Goal: Task Accomplishment & Management: Complete application form

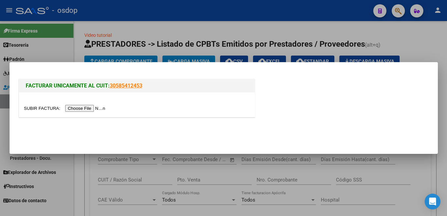
click at [39, 108] on input "file" at bounding box center [65, 108] width 83 height 7
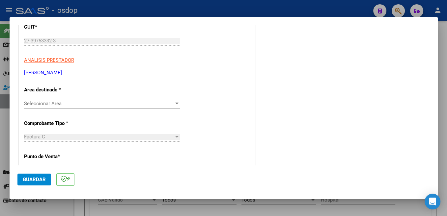
scroll to position [105, 0]
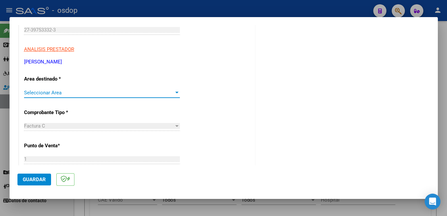
click at [64, 90] on span "Seleccionar Area" at bounding box center [99, 93] width 150 height 6
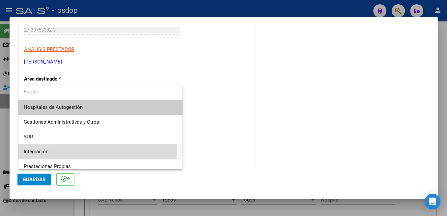
click at [82, 150] on span "Integración" at bounding box center [100, 152] width 153 height 15
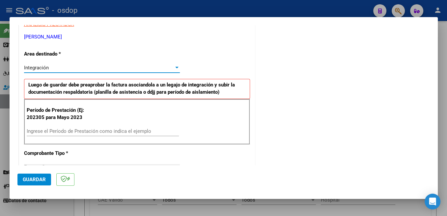
scroll to position [140, 0]
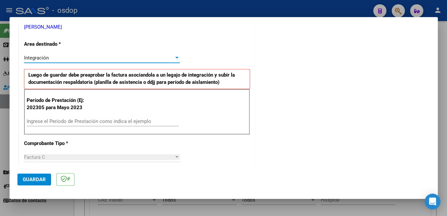
click at [109, 120] on input "Ingrese el Período de Prestación como indica el ejemplo" at bounding box center [103, 122] width 152 height 6
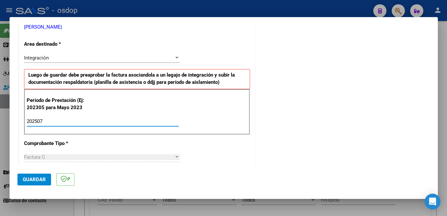
type input "202507"
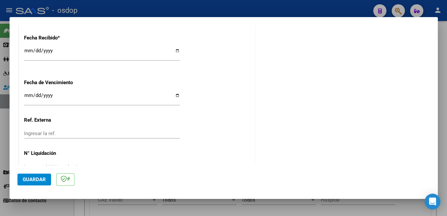
scroll to position [464, 0]
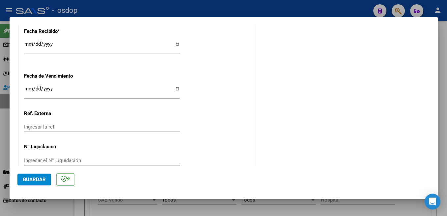
click at [39, 176] on button "Guardar" at bounding box center [34, 180] width 34 height 12
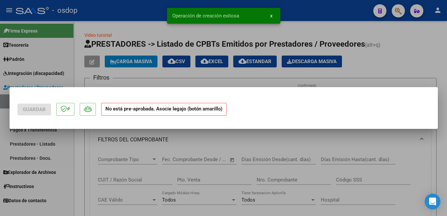
scroll to position [0, 0]
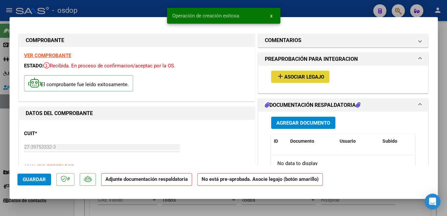
click at [315, 73] on button "add Asociar Legajo" at bounding box center [300, 77] width 58 height 12
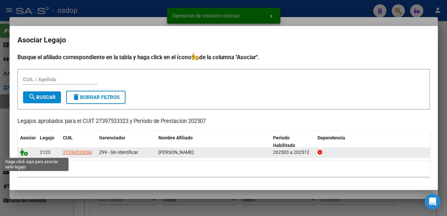
click at [25, 153] on icon at bounding box center [24, 152] width 8 height 7
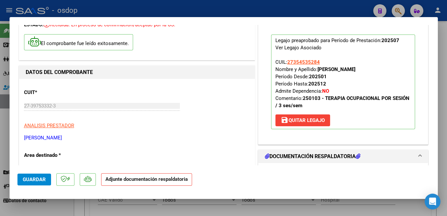
scroll to position [174, 0]
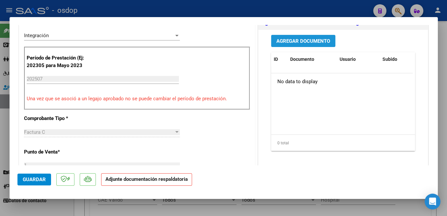
click at [318, 43] on span "Agregar Documento" at bounding box center [303, 41] width 54 height 6
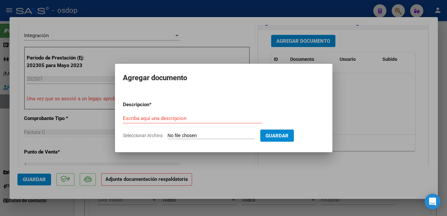
click at [167, 114] on div "Escriba aquí una descripcion" at bounding box center [192, 119] width 139 height 10
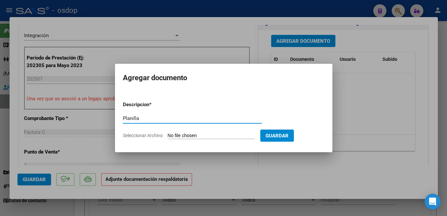
type input "Planilla"
click at [186, 133] on input "Seleccionar Archivo" at bounding box center [211, 136] width 87 height 6
type input "C:\fakepath\ASÍS [PERSON_NAME] 0725.pdf"
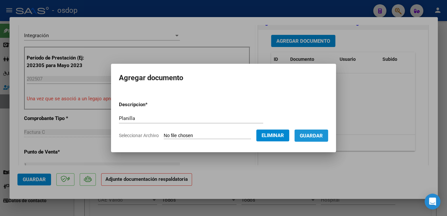
click at [311, 138] on span "Guardar" at bounding box center [311, 136] width 23 height 6
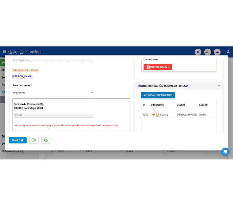
scroll to position [314, 0]
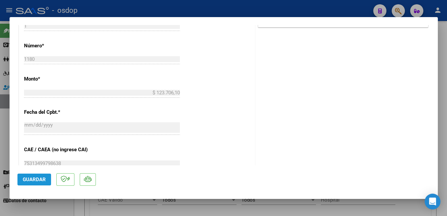
click at [34, 183] on span "Guardar" at bounding box center [34, 180] width 23 height 6
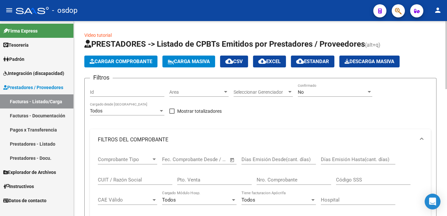
click at [138, 61] on span "Cargar Comprobante" at bounding box center [121, 62] width 63 height 6
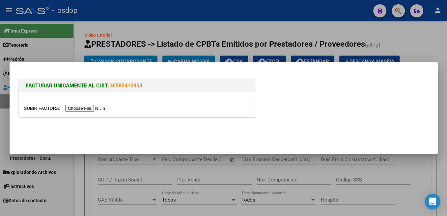
click at [39, 108] on input "file" at bounding box center [65, 108] width 83 height 7
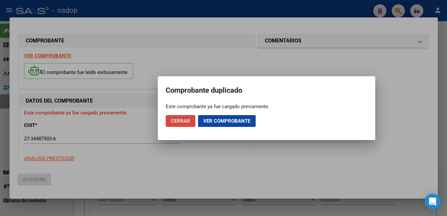
click at [190, 123] on button "Cerrar" at bounding box center [181, 121] width 30 height 12
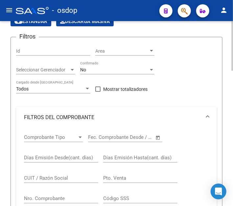
scroll to position [66, 0]
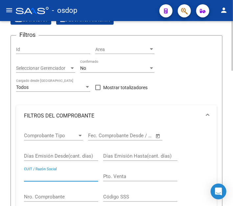
click at [55, 174] on input "CUIT / Razón Social" at bounding box center [61, 176] width 74 height 6
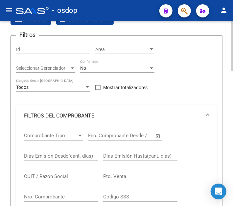
click at [55, 176] on input "CUIT / Razón Social" at bounding box center [61, 176] width 74 height 6
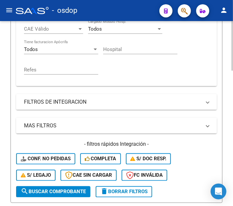
scroll to position [298, 0]
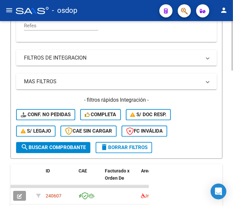
type input "27344875036"
click at [63, 146] on span "search Buscar Comprobante" at bounding box center [53, 148] width 65 height 6
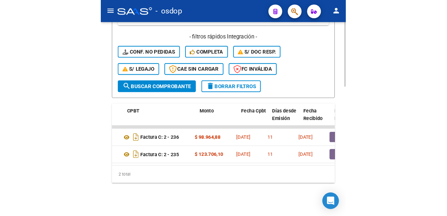
scroll to position [0, 219]
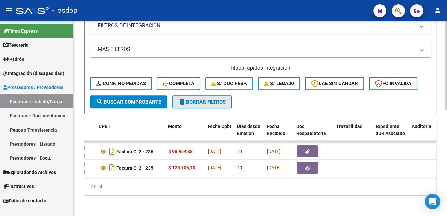
click at [193, 99] on span "delete Borrar Filtros" at bounding box center [201, 102] width 47 height 6
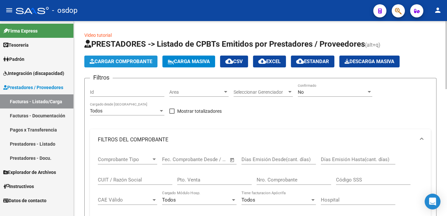
click at [140, 64] on span "Cargar Comprobante" at bounding box center [121, 62] width 63 height 6
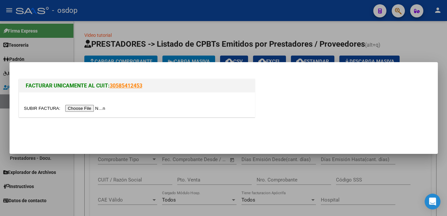
click at [38, 109] on input "file" at bounding box center [65, 108] width 83 height 7
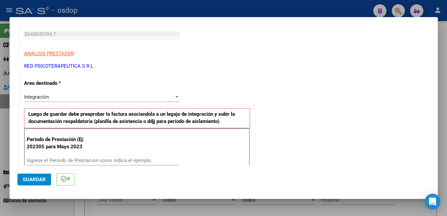
scroll to position [105, 0]
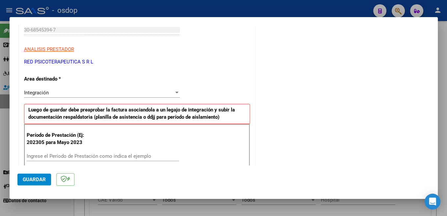
click at [67, 94] on div "Integración" at bounding box center [99, 93] width 150 height 6
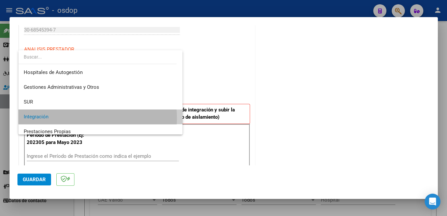
scroll to position [24, 0]
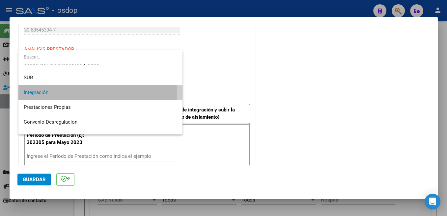
click at [67, 94] on span "Integración" at bounding box center [100, 92] width 153 height 15
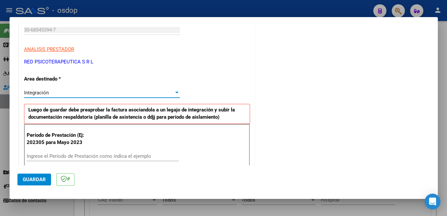
scroll to position [174, 0]
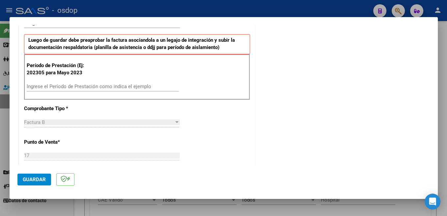
click at [75, 82] on div "Ingrese el Período de Prestación como indica el ejemplo" at bounding box center [103, 87] width 152 height 10
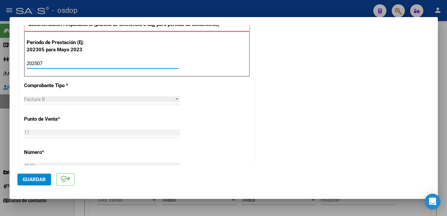
scroll to position [384, 0]
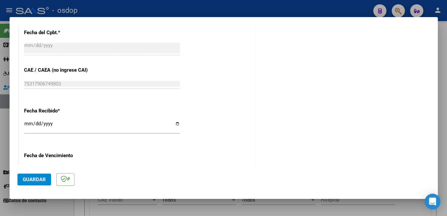
type input "202507"
click at [41, 178] on span "Guardar" at bounding box center [34, 180] width 23 height 6
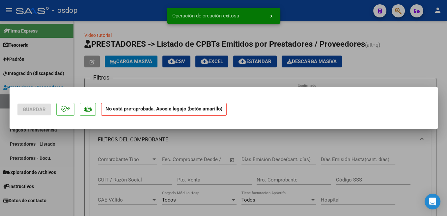
scroll to position [0, 0]
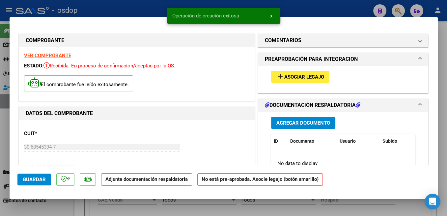
click at [313, 70] on div "add Asociar Legajo" at bounding box center [343, 77] width 154 height 22
click at [303, 76] on span "Asociar Legajo" at bounding box center [304, 77] width 40 height 6
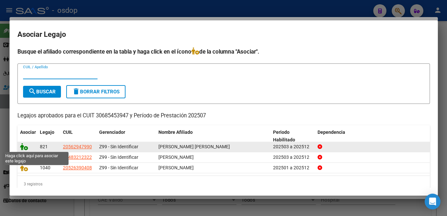
click at [21, 146] on icon at bounding box center [24, 146] width 8 height 7
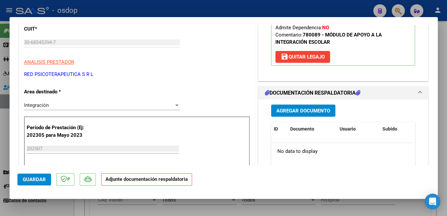
scroll to position [140, 0]
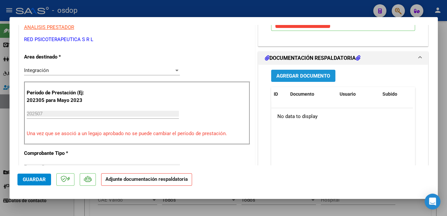
click at [319, 79] on span "Agregar Documento" at bounding box center [303, 76] width 54 height 6
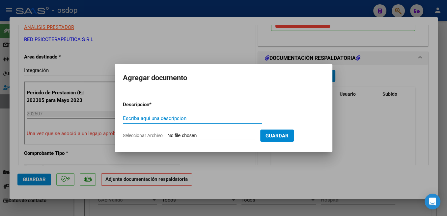
click at [160, 119] on input "Escriba aquí una descripcion" at bounding box center [192, 119] width 139 height 6
type input "Planilla"
click at [188, 138] on input "Seleccionar Archivo" at bounding box center [211, 136] width 87 height 6
type input "C:\fakepath\[PERSON_NAME] asistencia.pdf"
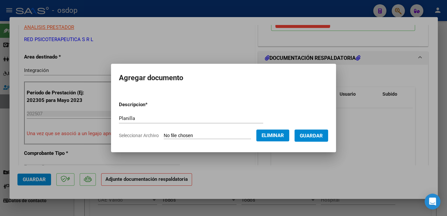
click at [323, 133] on span "Guardar" at bounding box center [311, 136] width 23 height 6
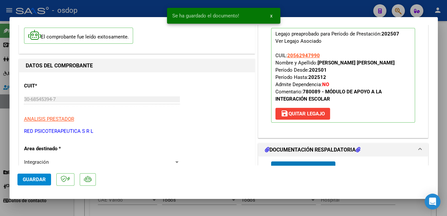
scroll to position [244, 0]
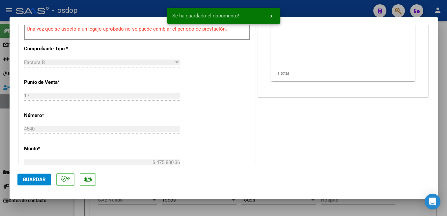
click at [41, 182] on span "Guardar" at bounding box center [34, 180] width 23 height 6
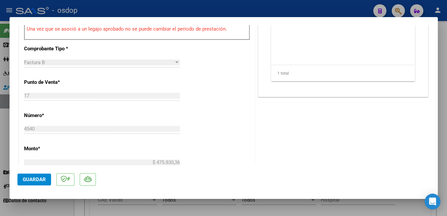
scroll to position [174, 0]
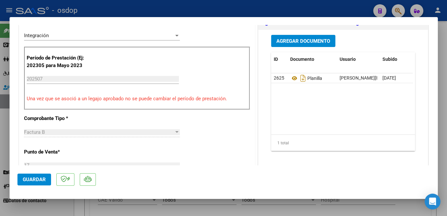
click at [46, 183] on button "Guardar" at bounding box center [34, 180] width 34 height 12
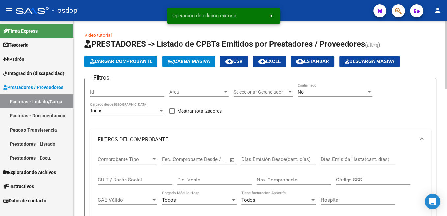
scroll to position [0, 219]
click at [131, 64] on span "Cargar Comprobante" at bounding box center [121, 62] width 63 height 6
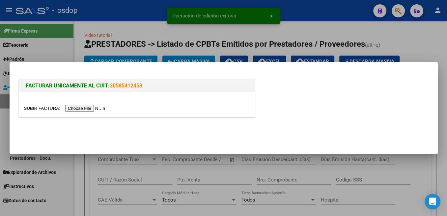
click at [43, 109] on input "file" at bounding box center [65, 108] width 83 height 7
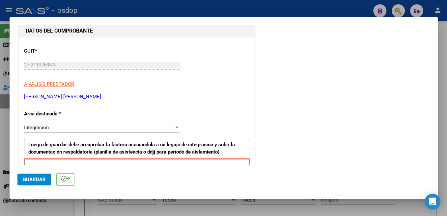
scroll to position [140, 0]
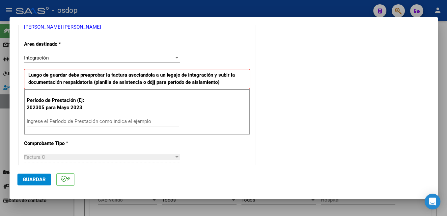
click at [74, 122] on input "Ingrese el Período de Prestación como indica el ejemplo" at bounding box center [103, 122] width 152 height 6
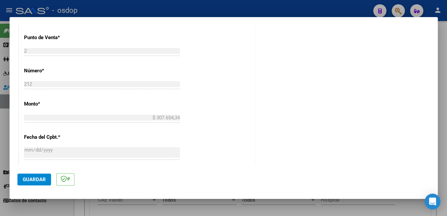
scroll to position [454, 0]
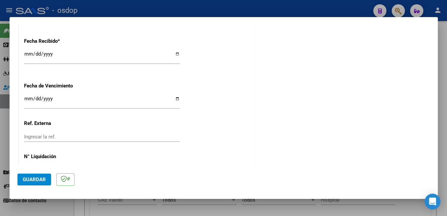
type input "202507"
click at [34, 179] on span "Guardar" at bounding box center [34, 180] width 23 height 6
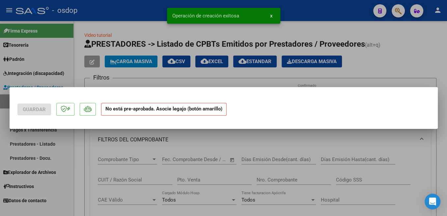
scroll to position [0, 0]
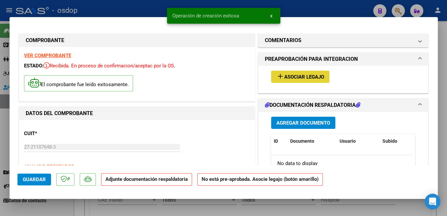
click at [308, 79] on span "Asociar Legajo" at bounding box center [304, 77] width 40 height 6
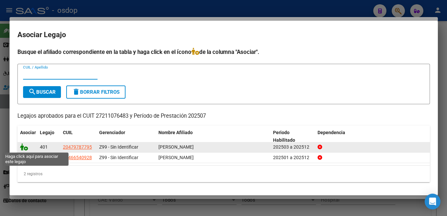
click at [24, 149] on icon at bounding box center [24, 147] width 8 height 7
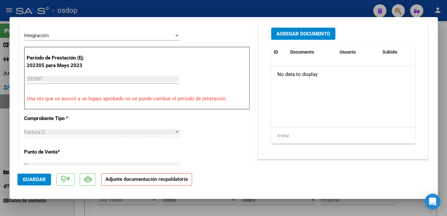
scroll to position [140, 0]
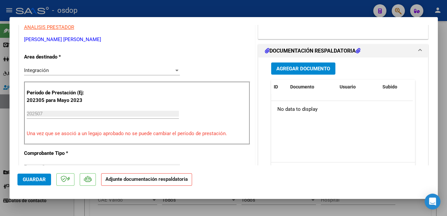
click at [325, 68] on span "Agregar Documento" at bounding box center [303, 69] width 54 height 6
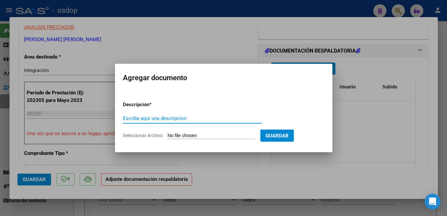
click at [172, 119] on input "Escriba aquí una descripcion" at bounding box center [192, 119] width 139 height 6
type input "Planilla"
click at [187, 133] on input "Seleccionar Archivo" at bounding box center [211, 136] width 87 height 6
type input "C:\fakepath\asistencia [PERSON_NAME].pdf"
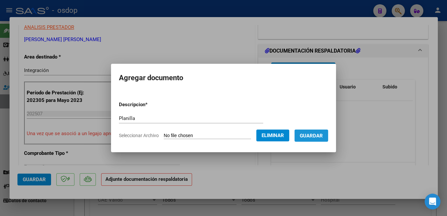
click at [315, 137] on span "Guardar" at bounding box center [311, 136] width 23 height 6
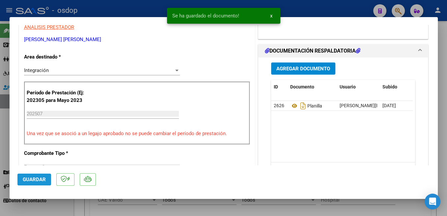
click at [37, 177] on button "Guardar" at bounding box center [34, 180] width 34 height 12
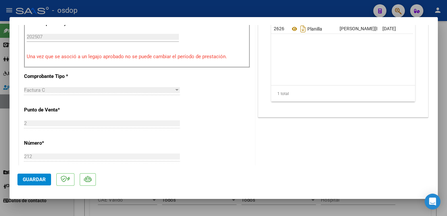
scroll to position [279, 0]
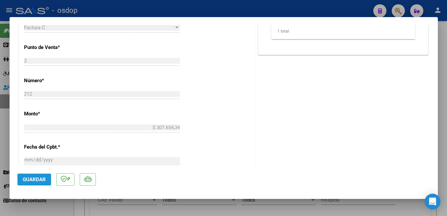
click at [36, 183] on button "Guardar" at bounding box center [34, 180] width 34 height 12
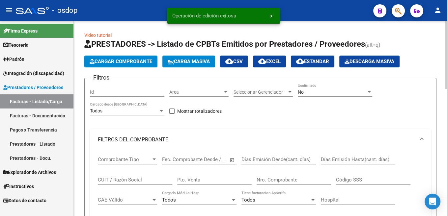
scroll to position [0, 219]
click at [130, 62] on span "Cargar Comprobante" at bounding box center [121, 62] width 63 height 6
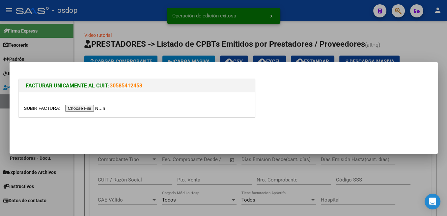
click at [44, 106] on input "file" at bounding box center [65, 108] width 83 height 7
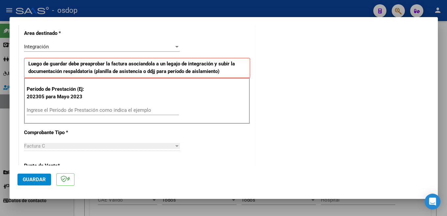
scroll to position [152, 0]
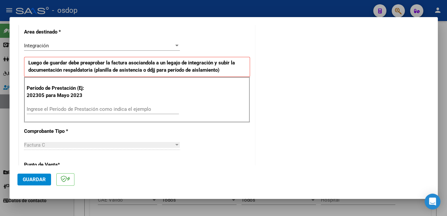
click at [98, 108] on input "Ingrese el Período de Prestación como indica el ejemplo" at bounding box center [103, 109] width 152 height 6
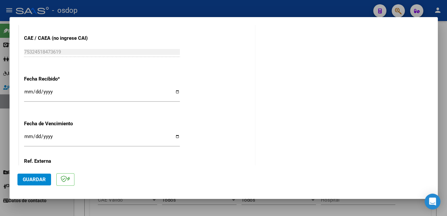
scroll to position [454, 0]
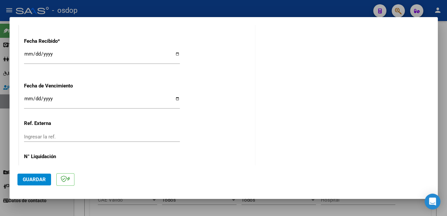
type input "202507"
click at [39, 183] on button "Guardar" at bounding box center [34, 180] width 34 height 12
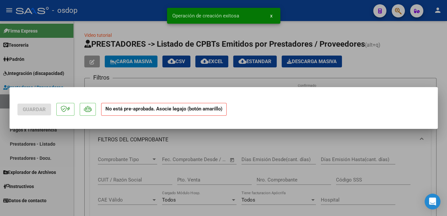
scroll to position [0, 0]
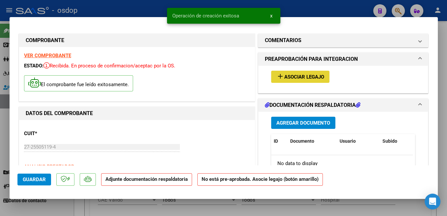
click at [311, 79] on span "Asociar Legajo" at bounding box center [304, 77] width 40 height 6
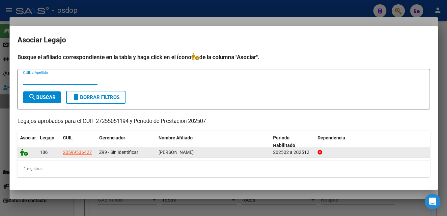
click at [25, 155] on icon at bounding box center [24, 152] width 8 height 7
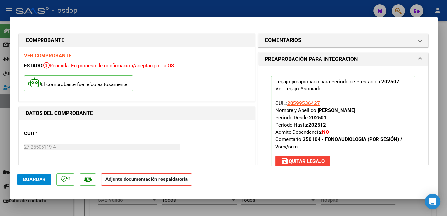
scroll to position [140, 0]
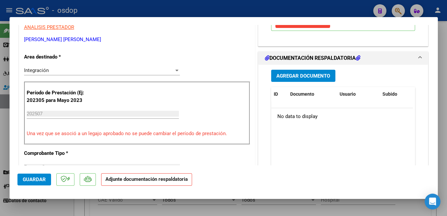
click at [325, 76] on span "Agregar Documento" at bounding box center [303, 76] width 54 height 6
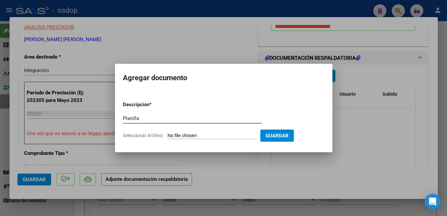
type input "Planilla"
click at [186, 135] on input "Seleccionar Archivo" at bounding box center [211, 136] width 87 height 6
type input "C:\fakepath\[PERSON_NAME] bien.pdf"
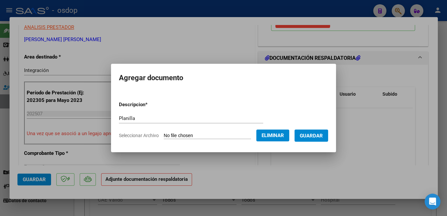
click at [315, 136] on span "Guardar" at bounding box center [311, 136] width 23 height 6
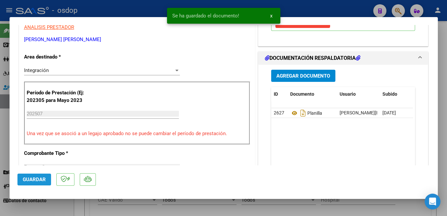
click at [40, 175] on button "Guardar" at bounding box center [34, 180] width 34 height 12
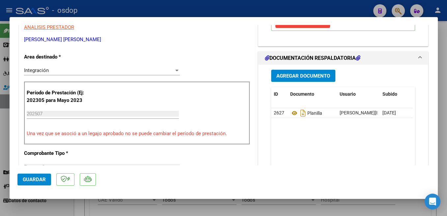
click at [33, 182] on span "Guardar" at bounding box center [34, 180] width 23 height 6
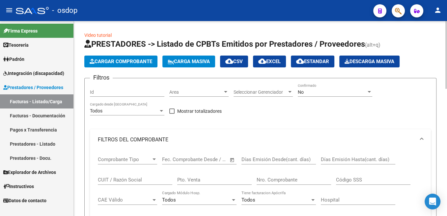
scroll to position [0, 219]
click at [133, 63] on span "Cargar Comprobante" at bounding box center [121, 62] width 63 height 6
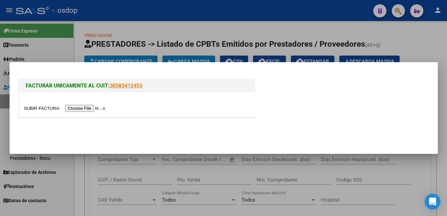
click at [44, 107] on input "file" at bounding box center [65, 108] width 83 height 7
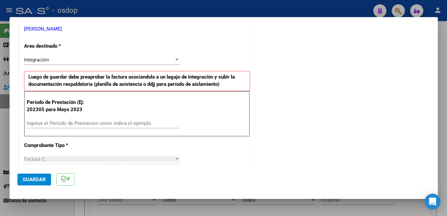
scroll to position [140, 0]
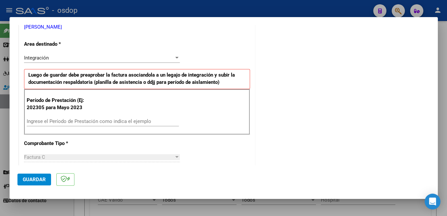
click at [99, 122] on input "Ingrese el Período de Prestación como indica el ejemplo" at bounding box center [103, 122] width 152 height 6
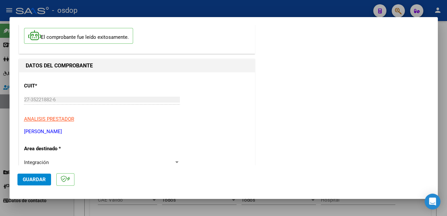
scroll to position [244, 0]
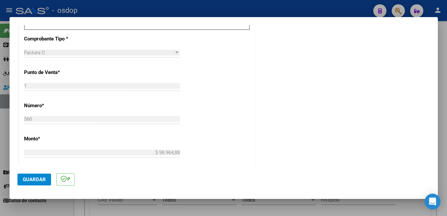
type input "202507"
click at [36, 180] on span "Guardar" at bounding box center [34, 180] width 23 height 6
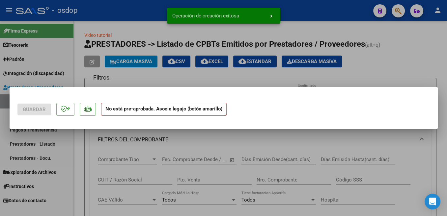
scroll to position [0, 0]
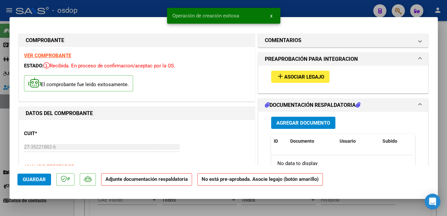
click at [306, 76] on span "Asociar Legajo" at bounding box center [304, 77] width 40 height 6
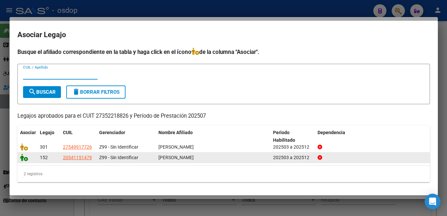
click at [23, 157] on icon at bounding box center [24, 157] width 8 height 7
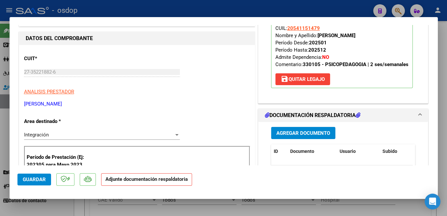
scroll to position [105, 0]
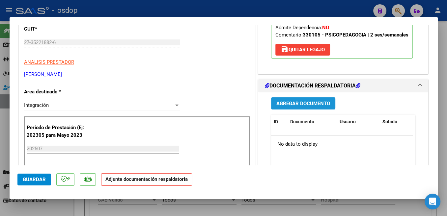
click at [323, 103] on span "Agregar Documento" at bounding box center [303, 104] width 54 height 6
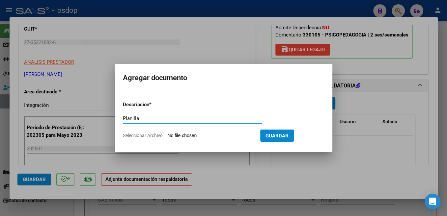
type input "Planilla"
click at [194, 136] on input "Seleccionar Archivo" at bounding box center [211, 136] width 87 height 6
type input "C:\fakepath\Planilla asistencia [DATE] [PERSON_NAME]pdf"
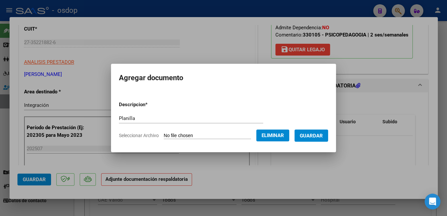
click at [323, 136] on span "Guardar" at bounding box center [311, 136] width 23 height 6
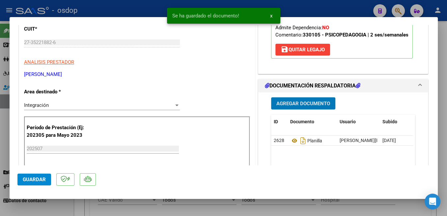
click at [37, 180] on span "Guardar" at bounding box center [34, 180] width 23 height 6
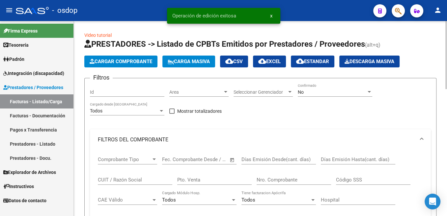
scroll to position [0, 219]
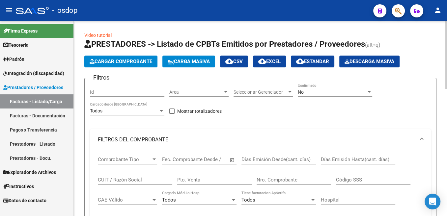
click at [132, 62] on span "Cargar Comprobante" at bounding box center [121, 62] width 63 height 6
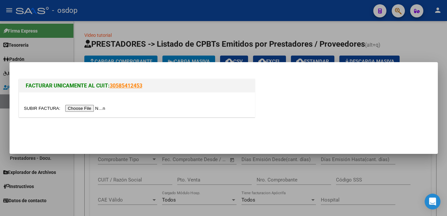
click at [38, 110] on input "file" at bounding box center [65, 108] width 83 height 7
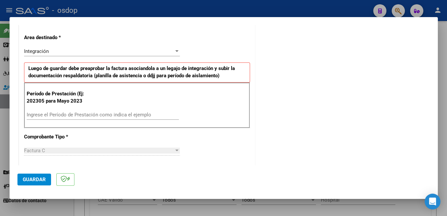
scroll to position [174, 0]
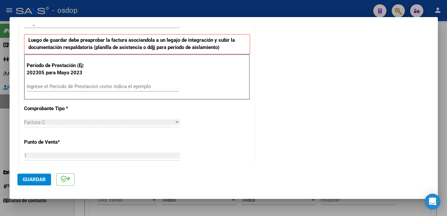
click at [88, 87] on input "Ingrese el Período de Prestación como indica el ejemplo" at bounding box center [103, 87] width 152 height 6
type input "202507"
click at [40, 183] on button "Guardar" at bounding box center [34, 180] width 34 height 12
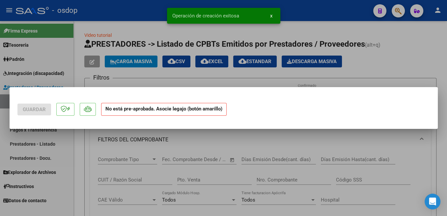
scroll to position [0, 0]
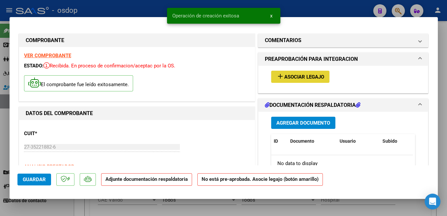
click at [309, 77] on span "Asociar Legajo" at bounding box center [304, 77] width 40 height 6
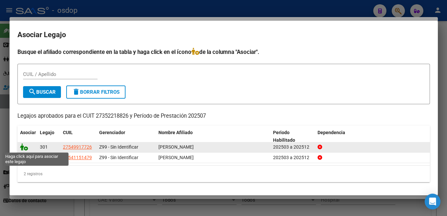
click at [24, 148] on icon at bounding box center [24, 147] width 8 height 7
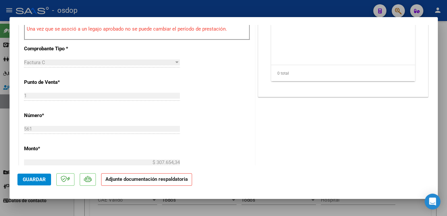
scroll to position [174, 0]
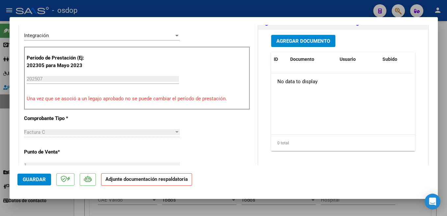
click at [314, 43] on span "Agregar Documento" at bounding box center [303, 41] width 54 height 6
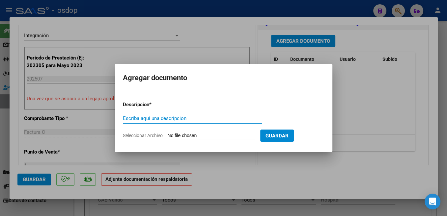
type input "p"
type input "Planilla"
click at [191, 133] on input "Seleccionar Archivo" at bounding box center [211, 136] width 87 height 6
type input "C:\fakepath\Planilla asistencia [DATE] [PERSON_NAME] .pdf"
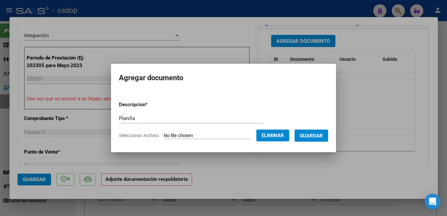
click at [294, 142] on button "Guardar" at bounding box center [311, 136] width 34 height 12
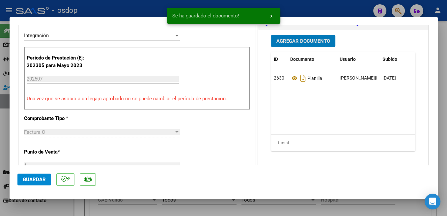
click at [42, 179] on span "Guardar" at bounding box center [34, 180] width 23 height 6
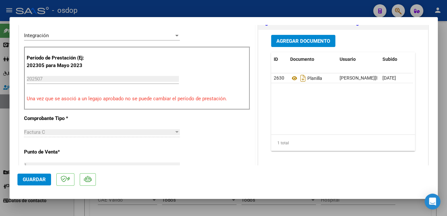
click at [36, 180] on span "Guardar" at bounding box center [34, 180] width 23 height 6
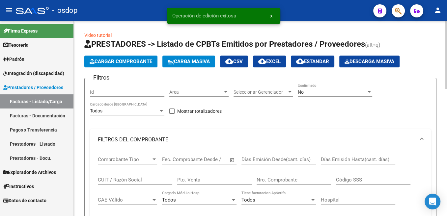
scroll to position [0, 219]
click at [125, 63] on span "Cargar Comprobante" at bounding box center [121, 62] width 63 height 6
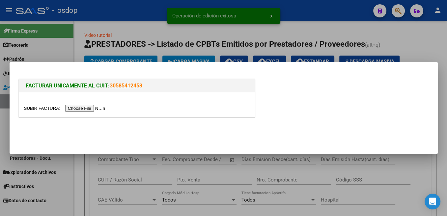
click at [36, 111] on input "file" at bounding box center [65, 108] width 83 height 7
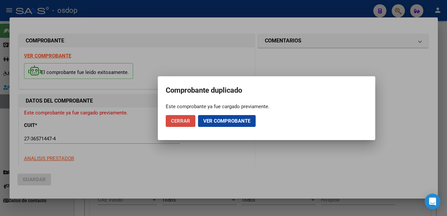
click at [189, 119] on span "Cerrar" at bounding box center [180, 121] width 19 height 6
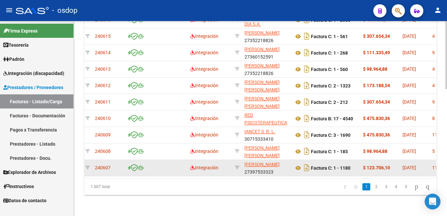
scroll to position [0, 1]
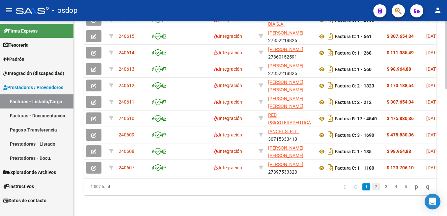
click at [372, 189] on link "2" at bounding box center [376, 186] width 8 height 7
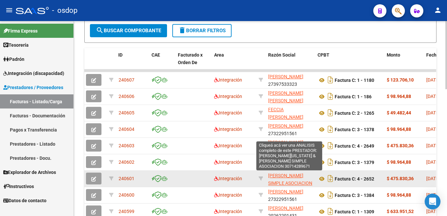
scroll to position [16, 0]
